Goal: Find specific page/section: Find specific page/section

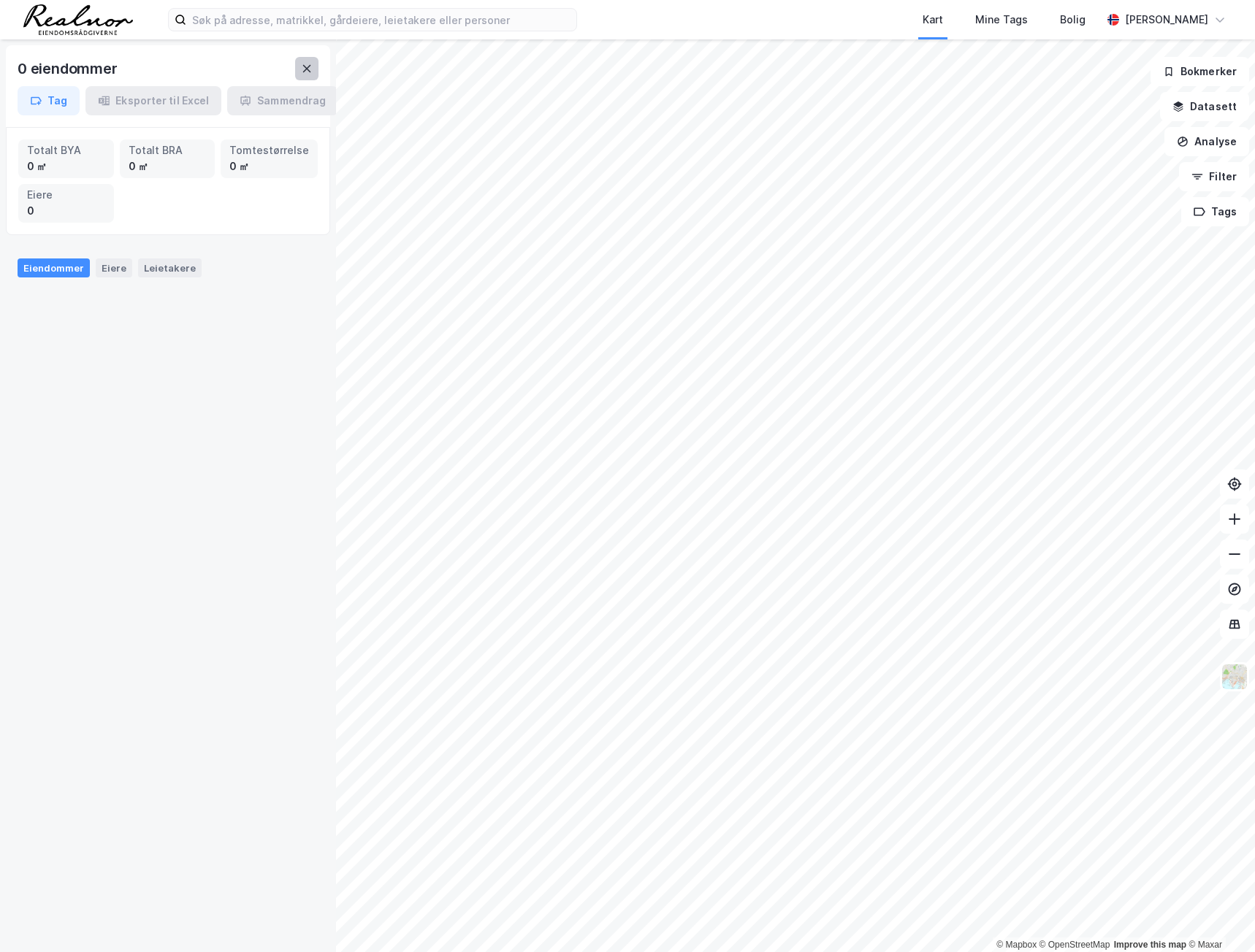
click at [312, 72] on icon at bounding box center [306, 69] width 12 height 12
